Goal: Task Accomplishment & Management: Manage account settings

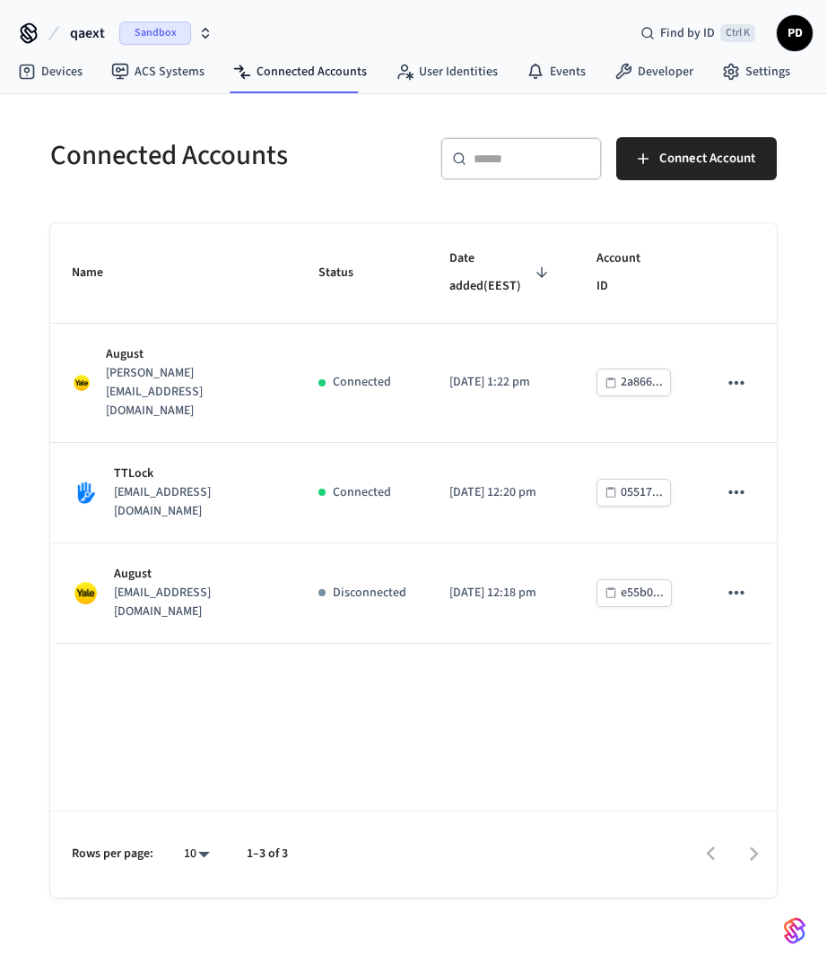
click at [531, 733] on div "Name Status Date added (EEST) Account ID August jane@example.com Connected 2025…" at bounding box center [413, 560] width 726 height 674
click at [22, 294] on div "Connected Accounts ​ ​ Connect Account Name Status Date added (EEST) Account ID…" at bounding box center [414, 495] width 784 height 803
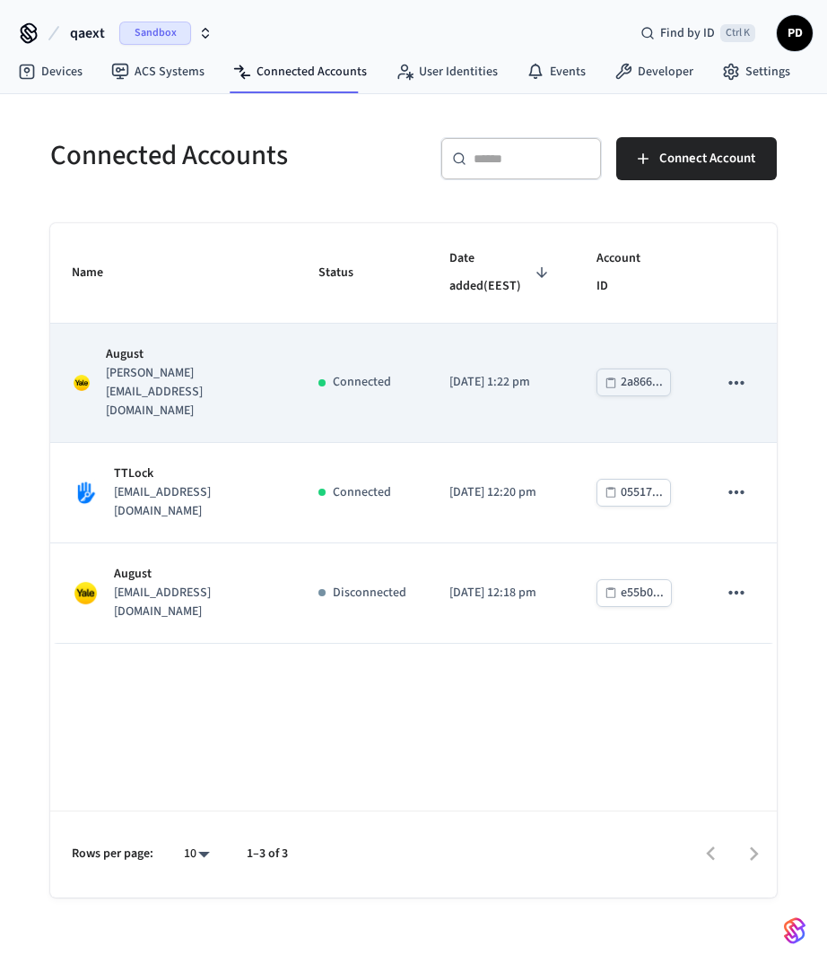
click at [731, 371] on icon "sticky table" at bounding box center [735, 382] width 23 height 23
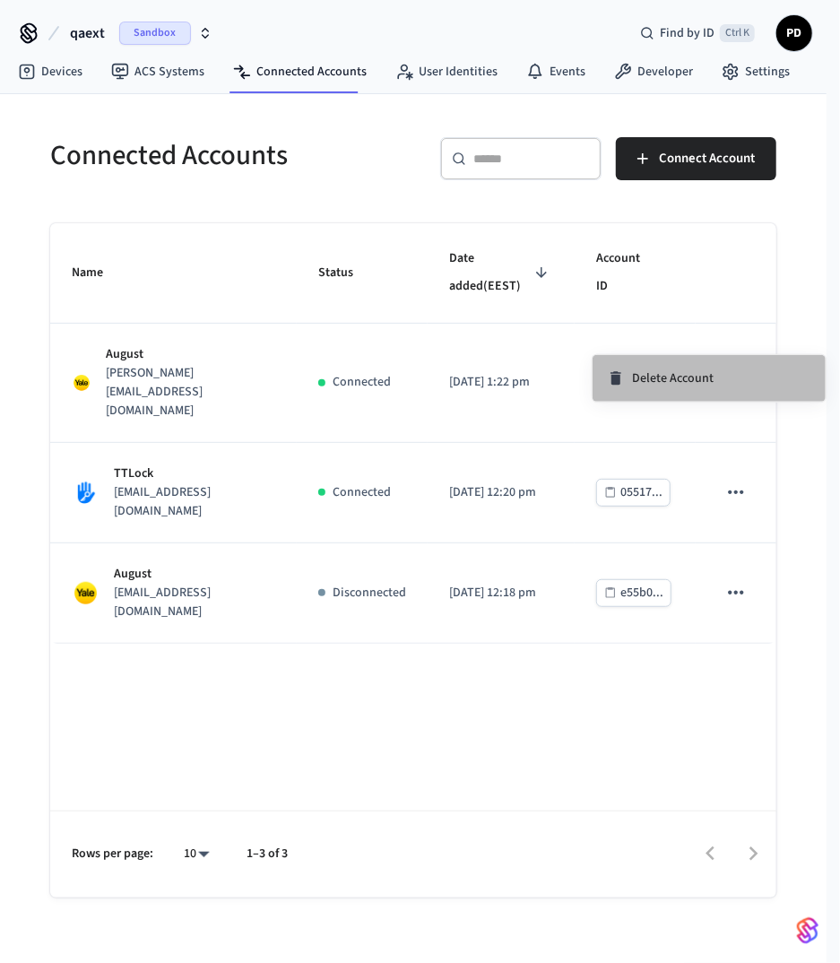
click at [680, 380] on span "Delete Account" at bounding box center [673, 378] width 82 height 18
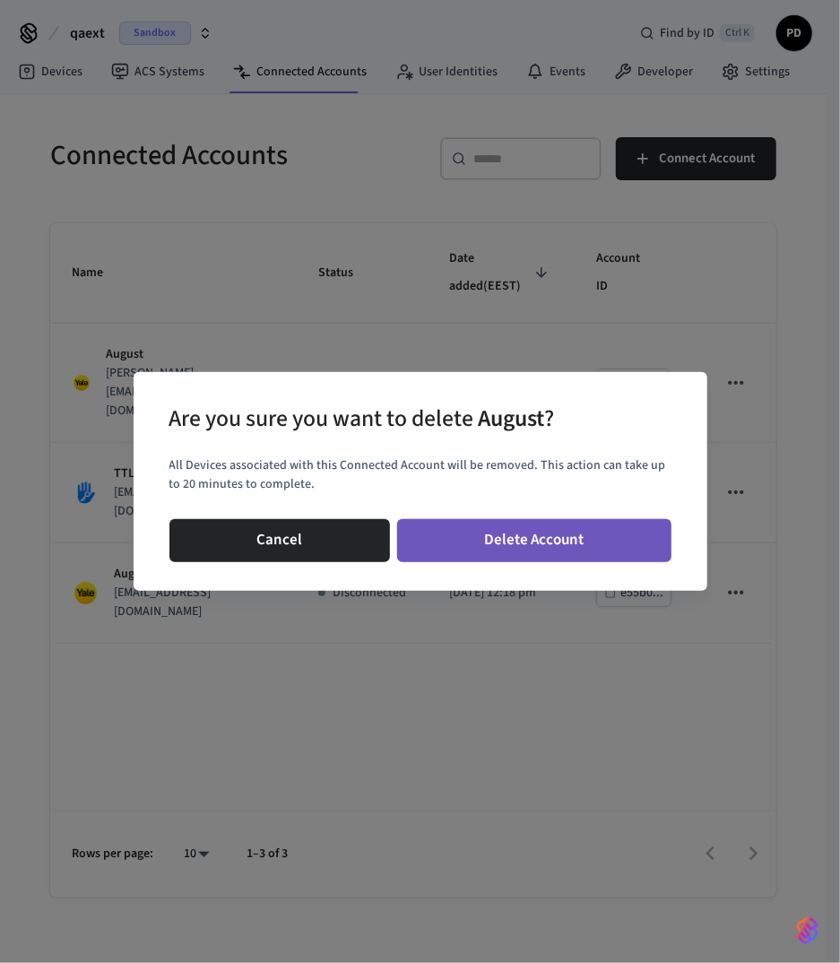
click at [447, 542] on button "Delete Account" at bounding box center [534, 540] width 274 height 43
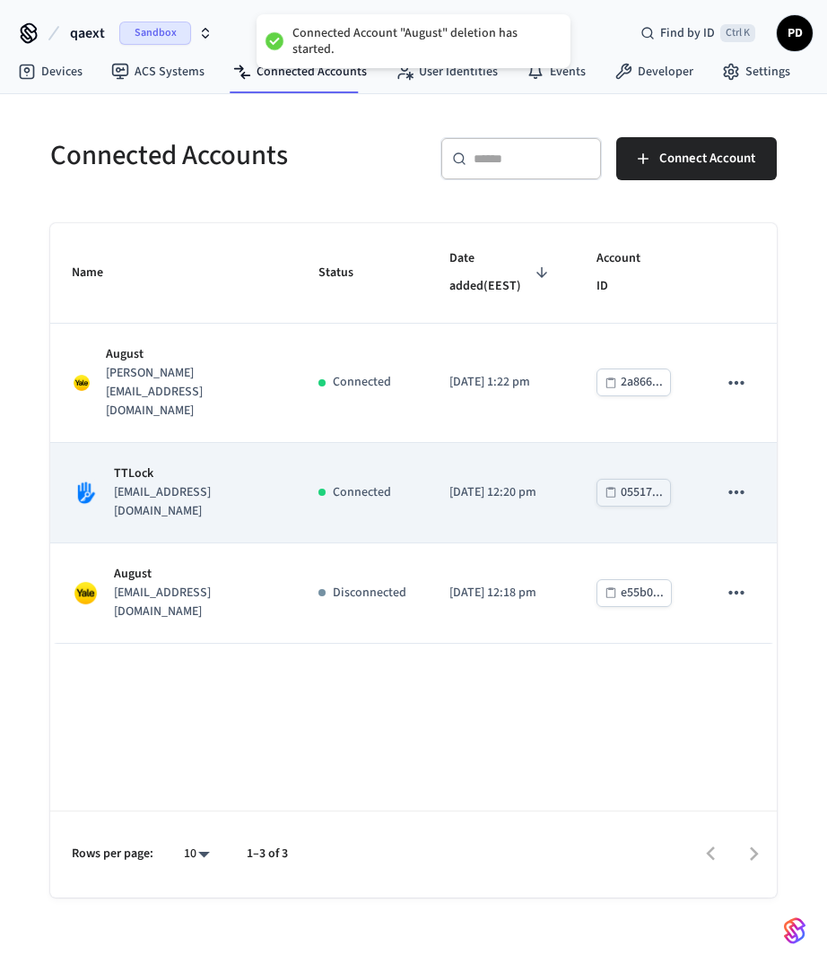
click at [737, 481] on icon "sticky table" at bounding box center [735, 492] width 23 height 23
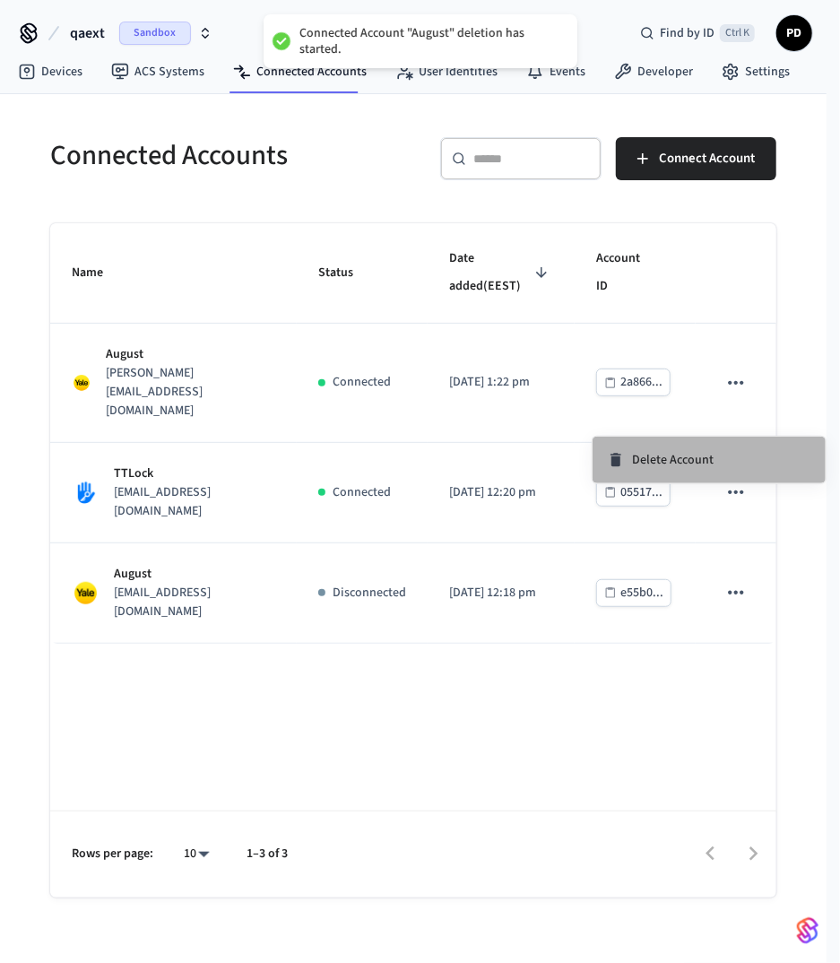
click at [695, 457] on span "Delete Account" at bounding box center [673, 460] width 82 height 18
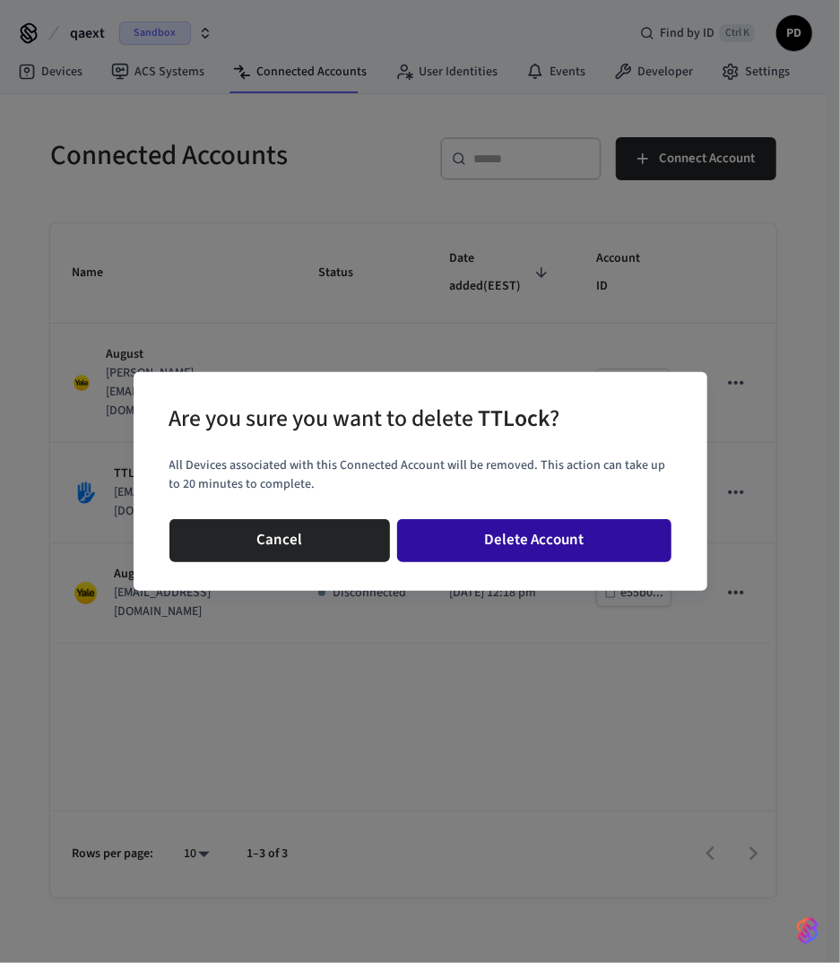
click at [624, 538] on button "Delete Account" at bounding box center [534, 540] width 274 height 43
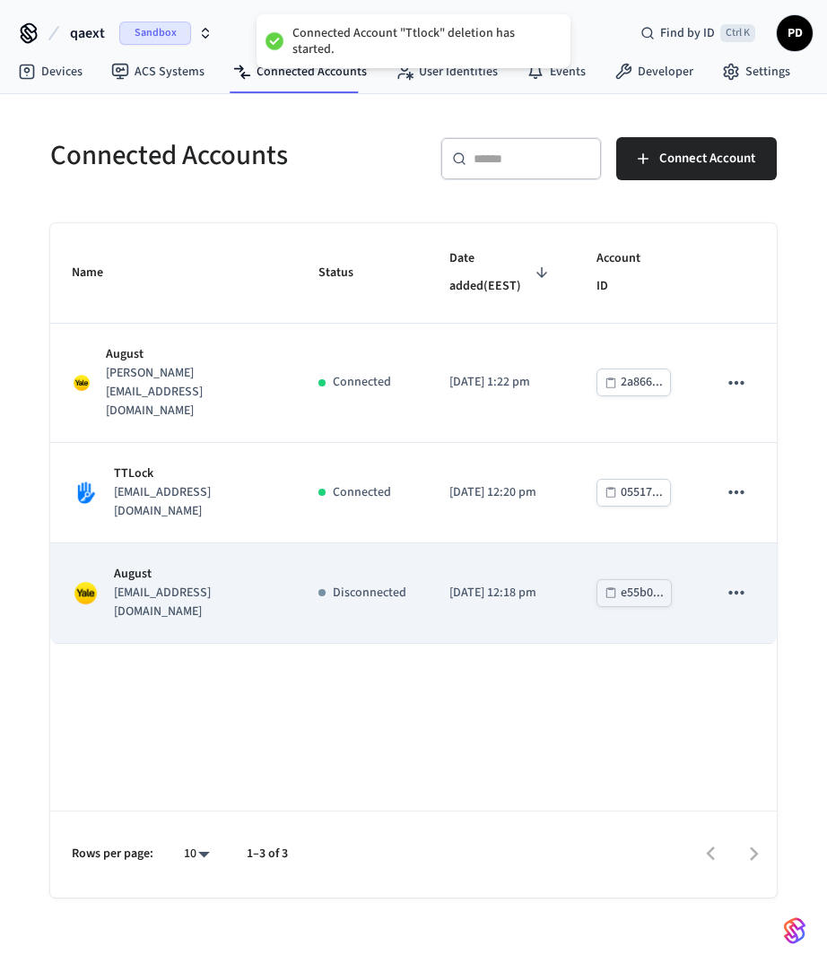
click at [735, 581] on icon "sticky table" at bounding box center [735, 592] width 23 height 23
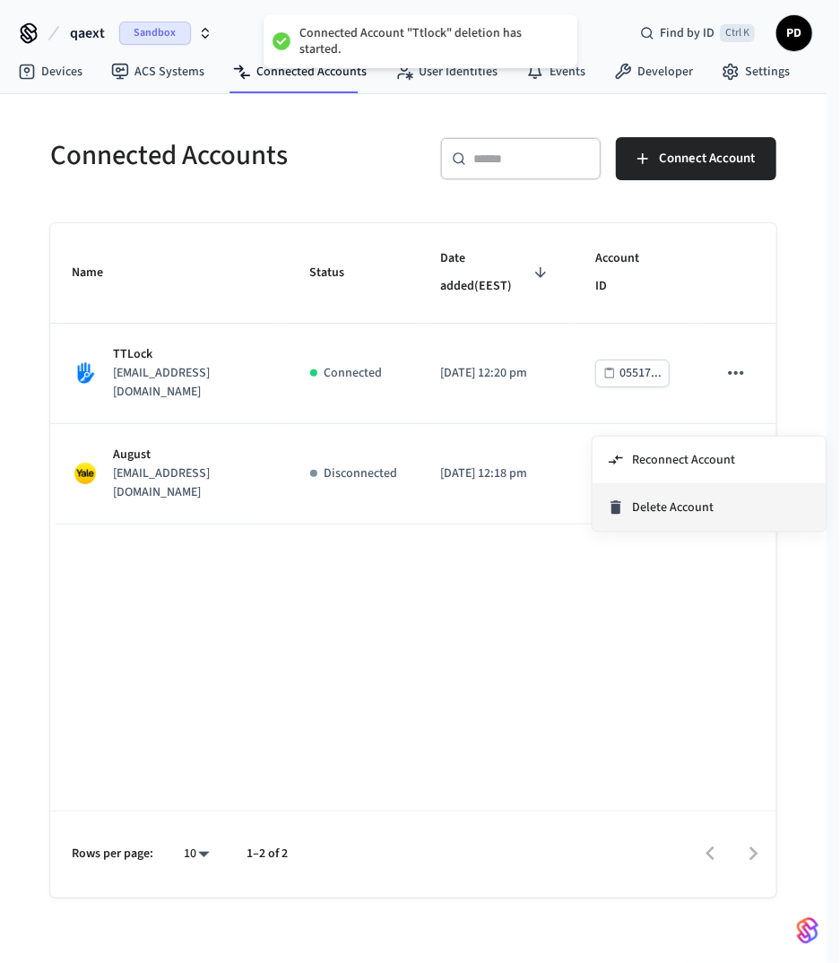
click at [723, 499] on li "Delete Account" at bounding box center [709, 507] width 233 height 47
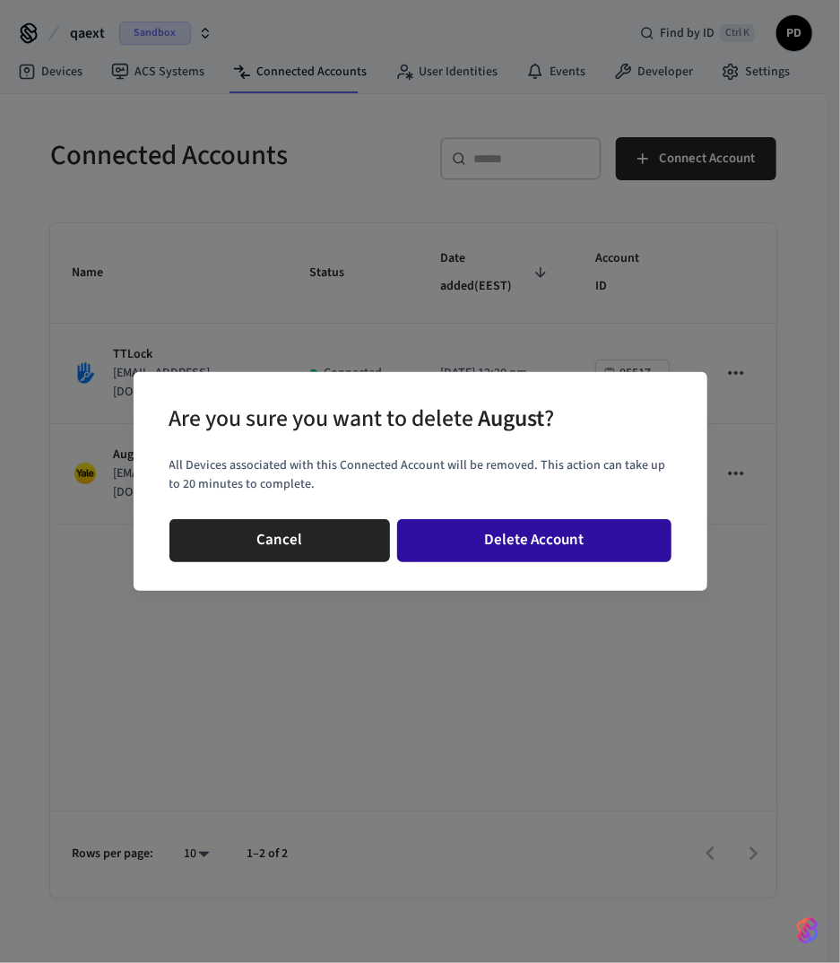
click at [607, 533] on button "Delete Account" at bounding box center [534, 540] width 274 height 43
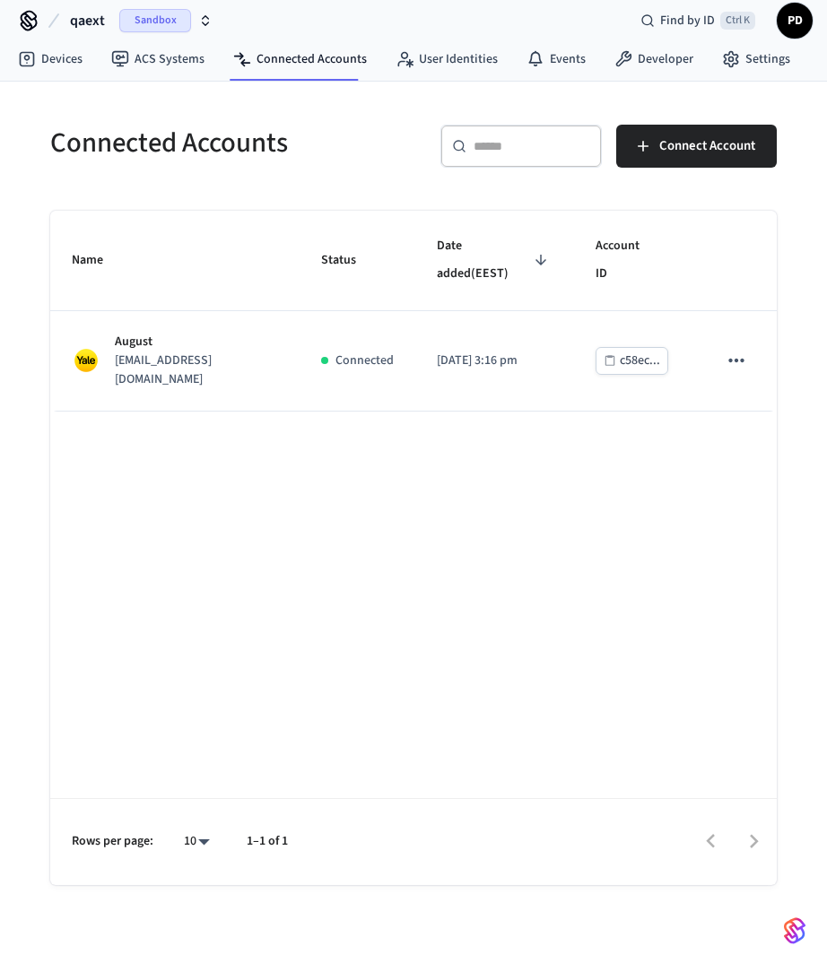
scroll to position [20, 0]
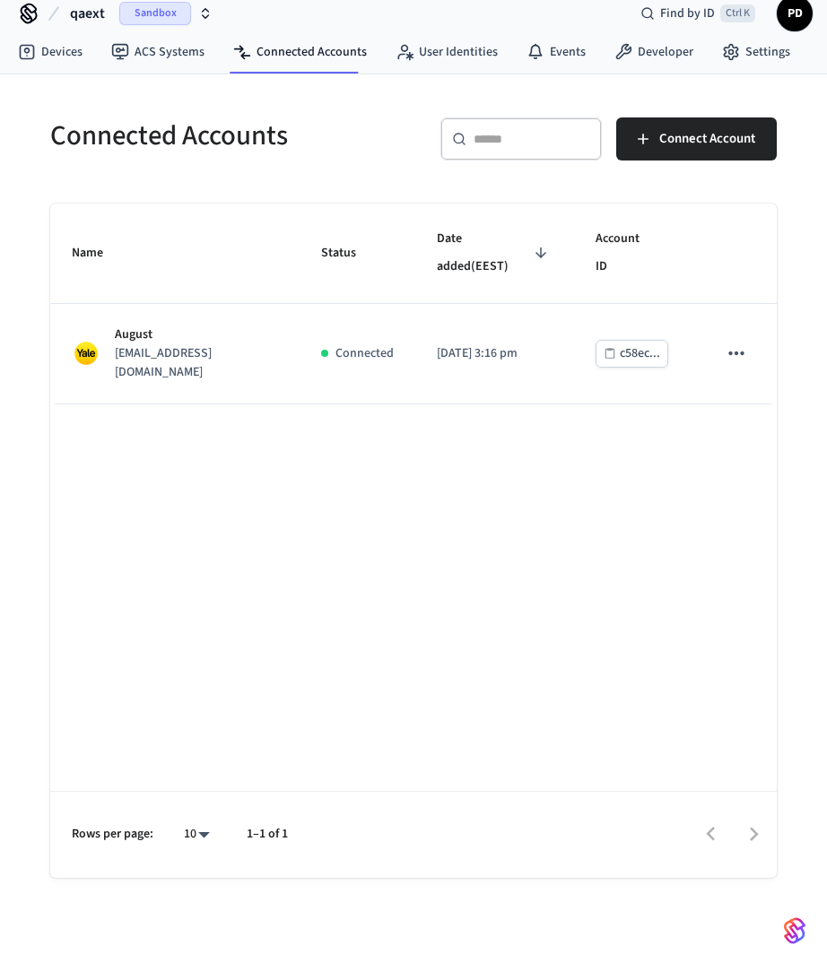
click at [400, 466] on div "Name Status Date added (EEST) Account ID August [EMAIL_ADDRESS][DOMAIN_NAME] Co…" at bounding box center [413, 541] width 726 height 674
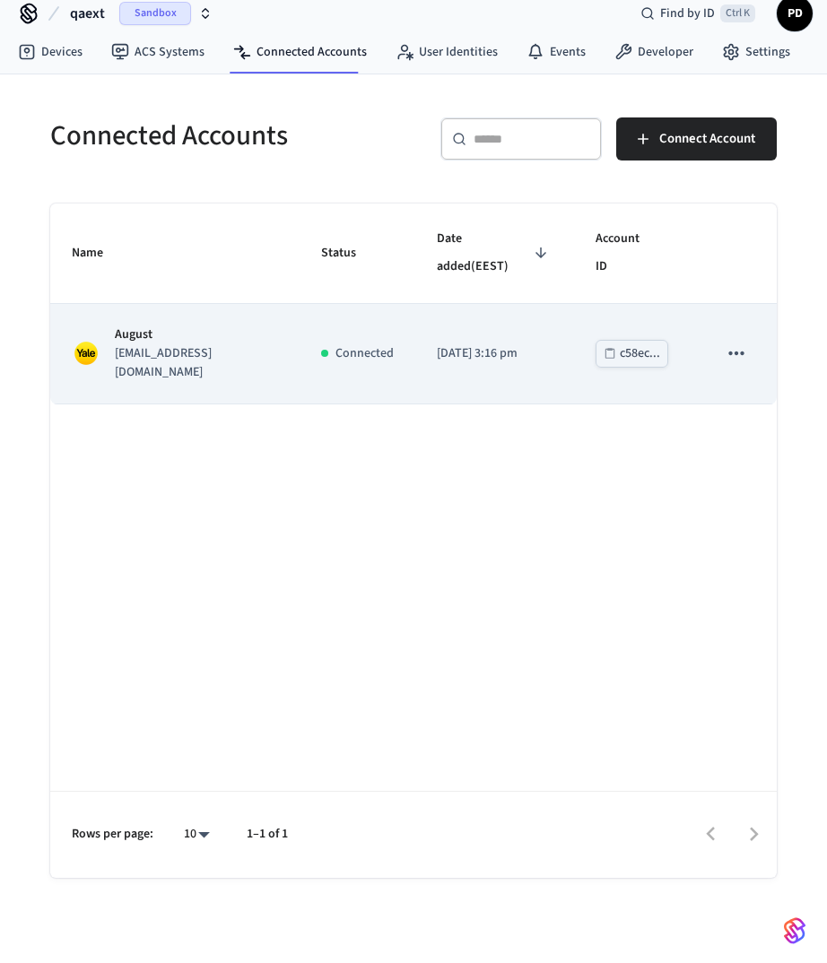
click at [727, 342] on icon "sticky table" at bounding box center [735, 353] width 23 height 23
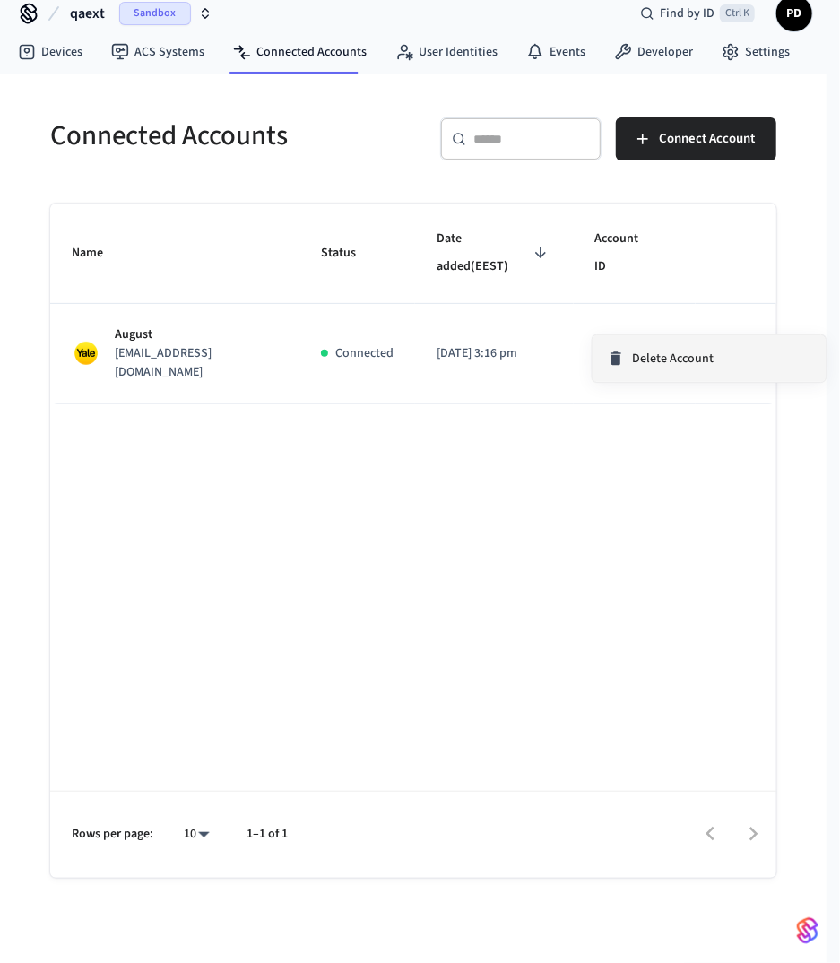
click at [724, 360] on li "Delete Account" at bounding box center [709, 358] width 233 height 47
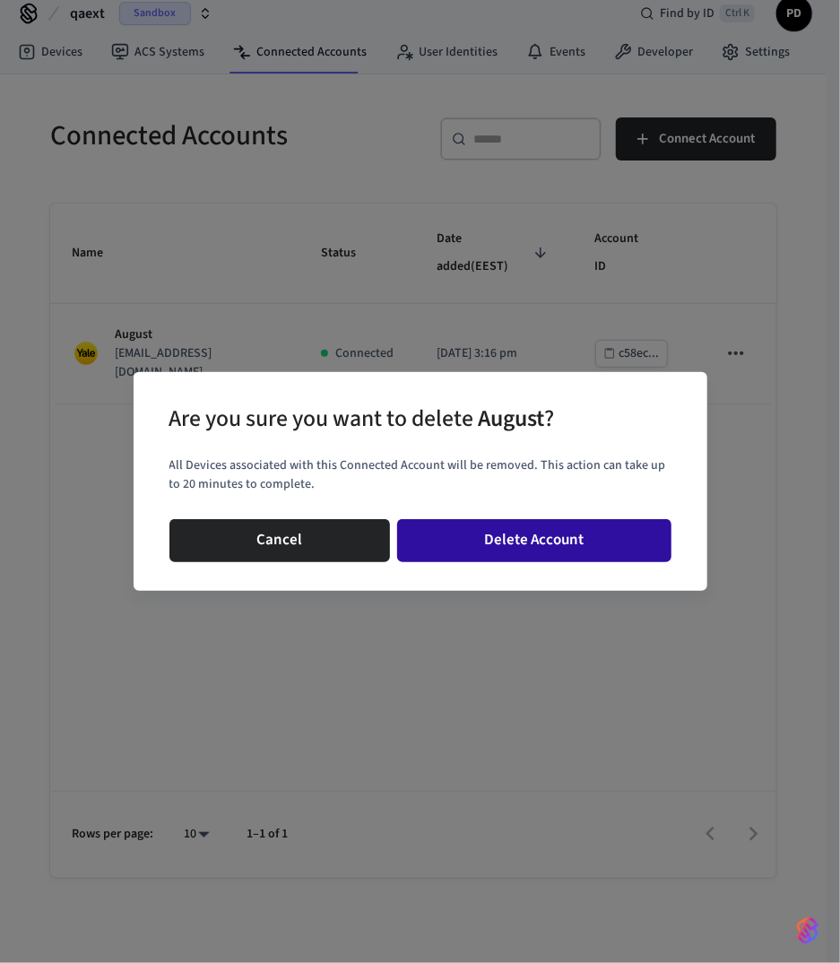
click at [567, 534] on button "Delete Account" at bounding box center [534, 540] width 274 height 43
